Goal: Complete application form

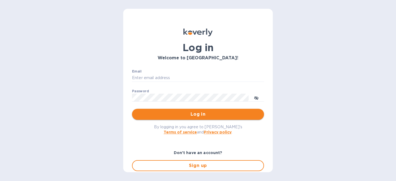
type input "julien@legeardstudio.com"
click at [158, 117] on span "Log in" at bounding box center [197, 114] width 123 height 7
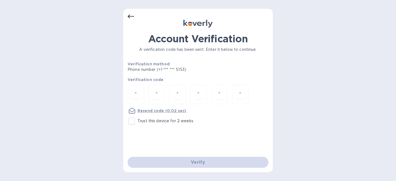
click at [146, 95] on div at bounding box center [198, 95] width 141 height 21
click at [138, 95] on input "number" at bounding box center [135, 94] width 7 height 10
type input "3"
type input "0"
type input "8"
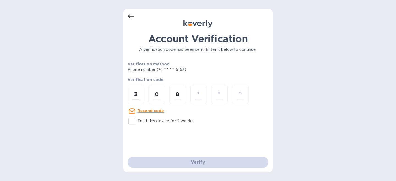
type input "6"
type input "5"
type input "9"
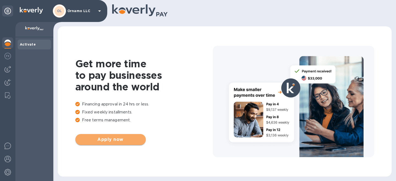
click at [118, 144] on button "Apply now" at bounding box center [110, 139] width 70 height 11
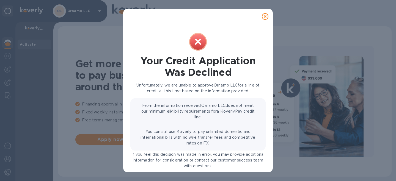
click at [265, 16] on icon at bounding box center [265, 16] width 7 height 7
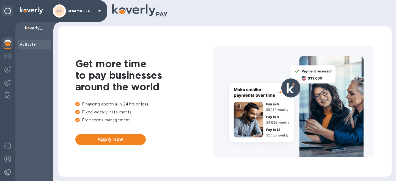
click at [101, 11] on icon at bounding box center [99, 11] width 7 height 7
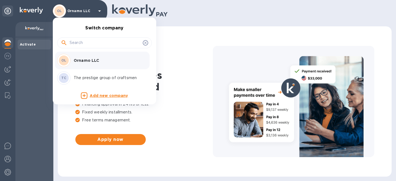
click at [91, 74] on div "TC The prestige group of craftsmen" at bounding box center [100, 78] width 86 height 13
